Goal: Find specific page/section: Find specific page/section

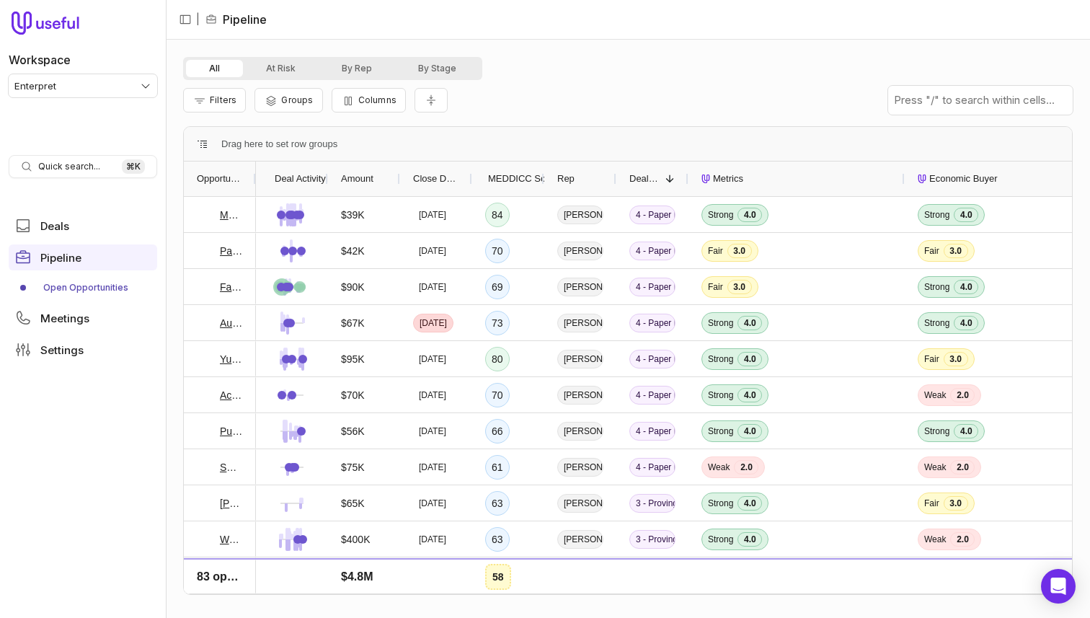
click at [858, 66] on div "All At Risk By Rep By Stage" at bounding box center [628, 68] width 890 height 23
